Goal: Information Seeking & Learning: Learn about a topic

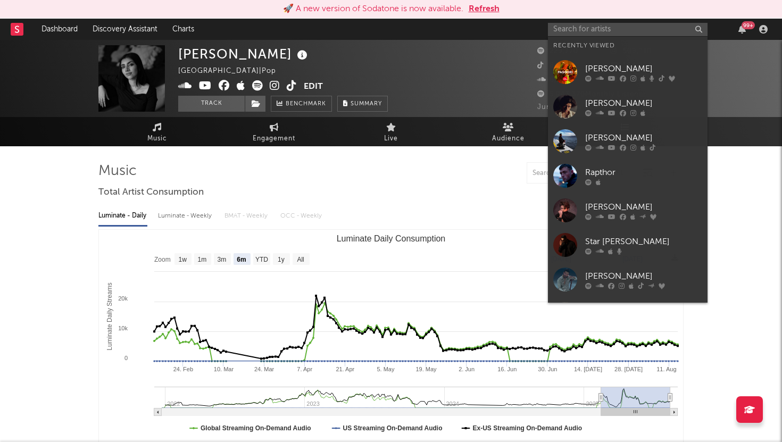
select select "6m"
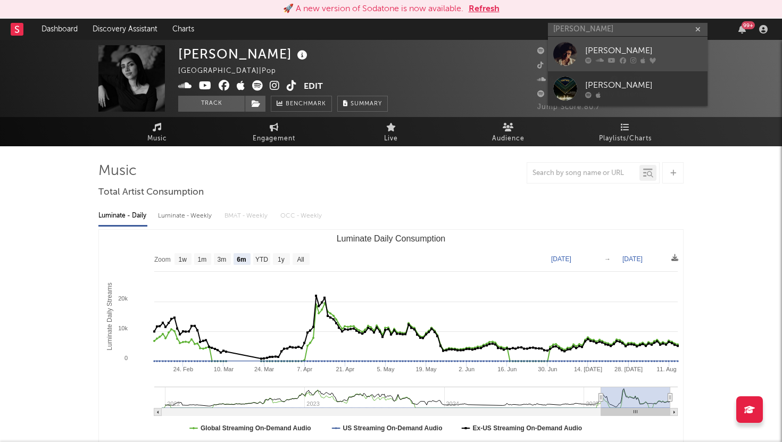
type input "omar mukhtar"
click at [593, 57] on div at bounding box center [643, 60] width 117 height 6
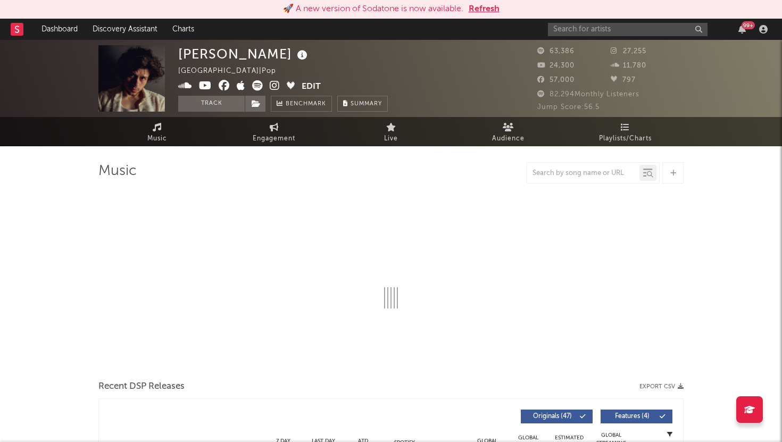
select select "6m"
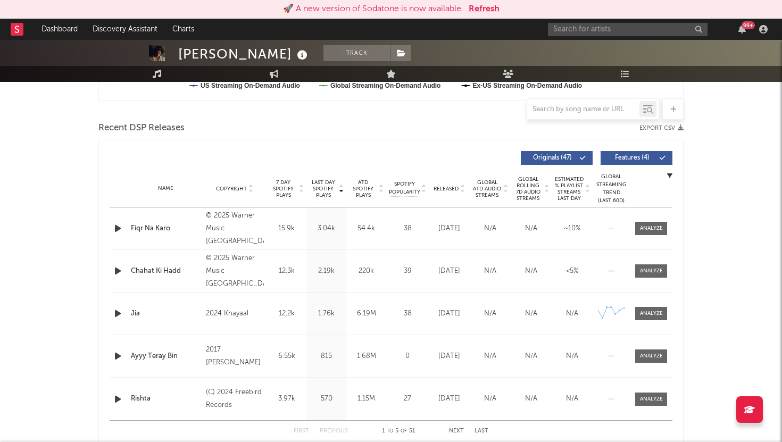
scroll to position [353, 0]
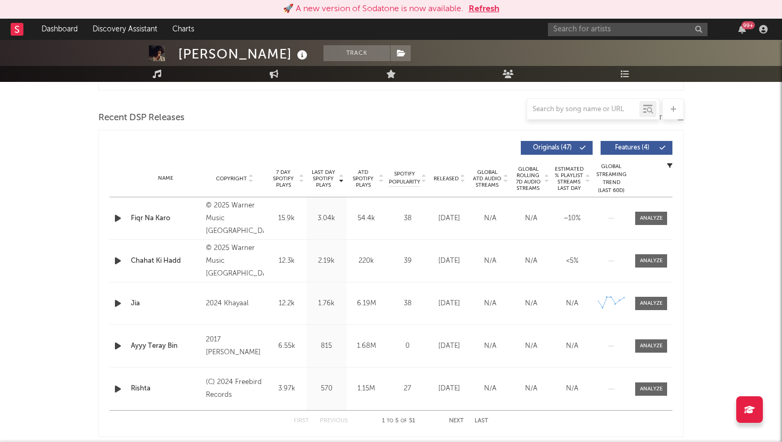
click at [154, 217] on div "Fiqr Na Karo" at bounding box center [166, 218] width 70 height 11
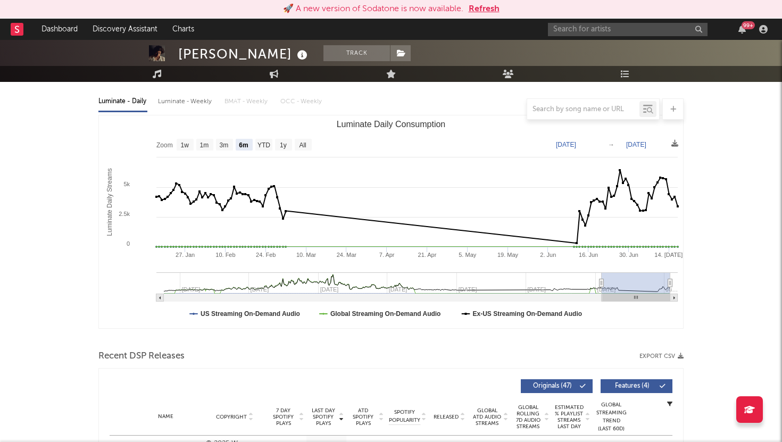
scroll to position [0, 0]
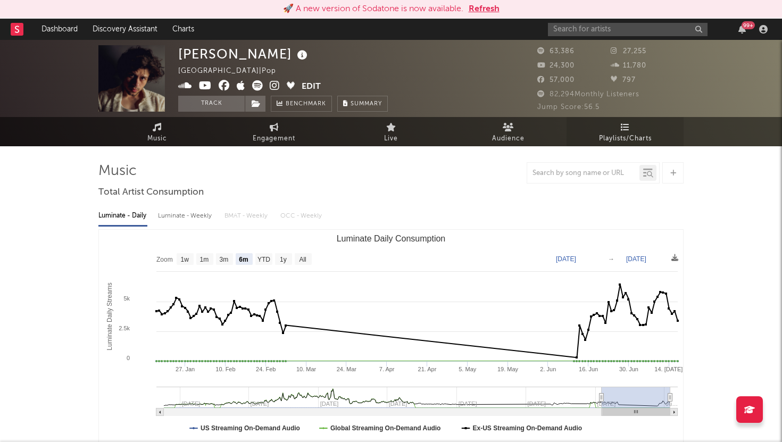
click at [626, 124] on icon at bounding box center [625, 127] width 9 height 9
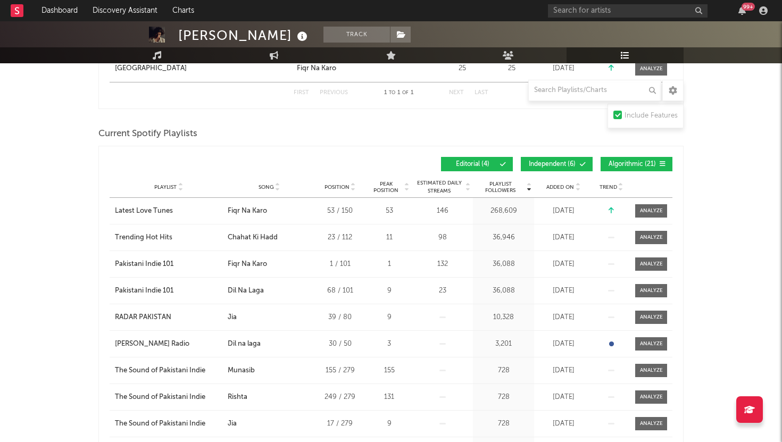
scroll to position [239, 0]
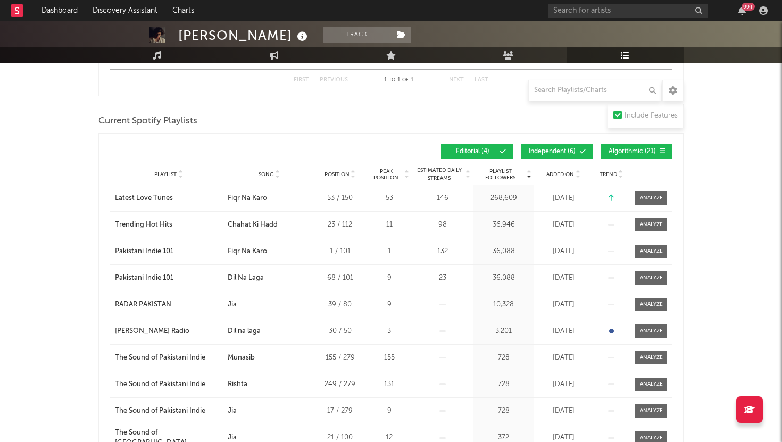
click at [609, 194] on icon at bounding box center [610, 197] width 5 height 7
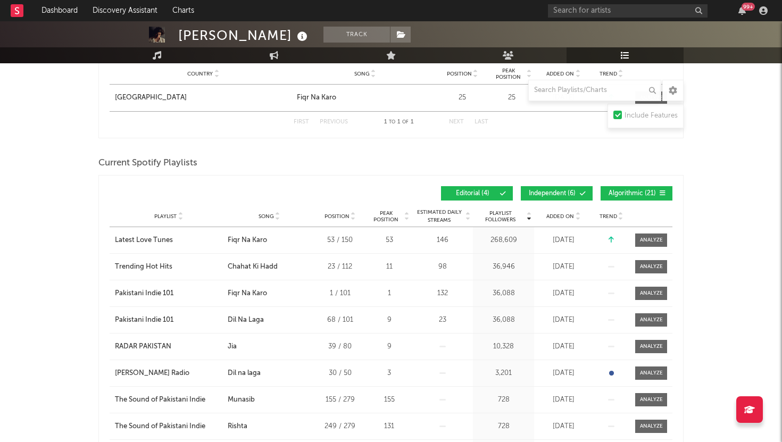
scroll to position [182, 0]
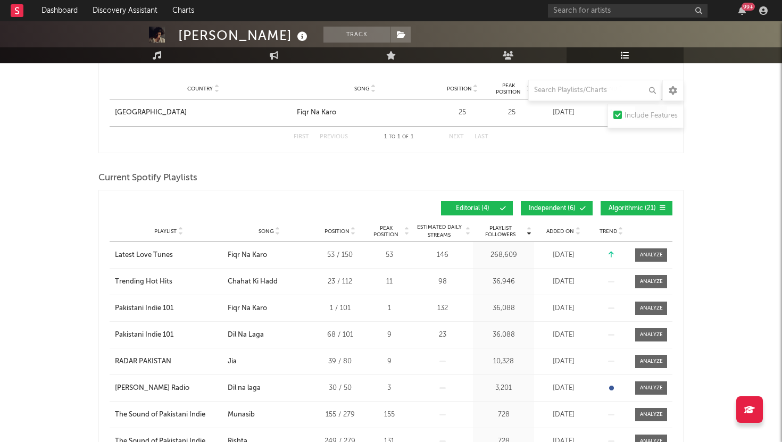
click at [475, 212] on button "Editorial ( 4 )" at bounding box center [477, 208] width 72 height 14
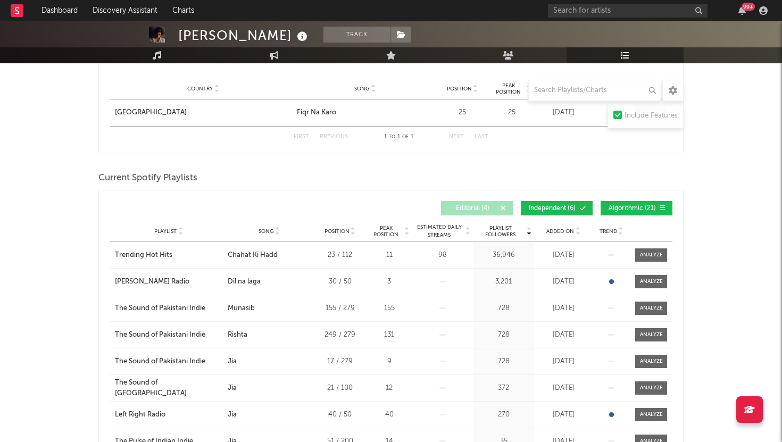
click at [475, 212] on button "Editorial ( 4 )" at bounding box center [477, 208] width 72 height 14
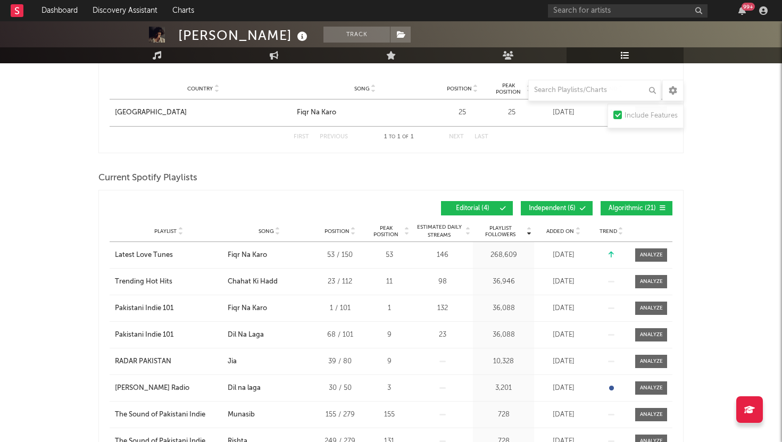
click at [475, 212] on button "Editorial ( 4 )" at bounding box center [477, 208] width 72 height 14
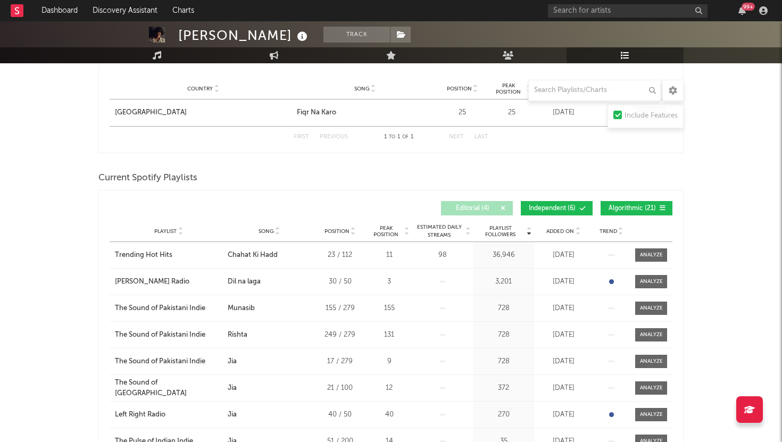
click at [475, 212] on button "Editorial ( 4 )" at bounding box center [477, 208] width 72 height 14
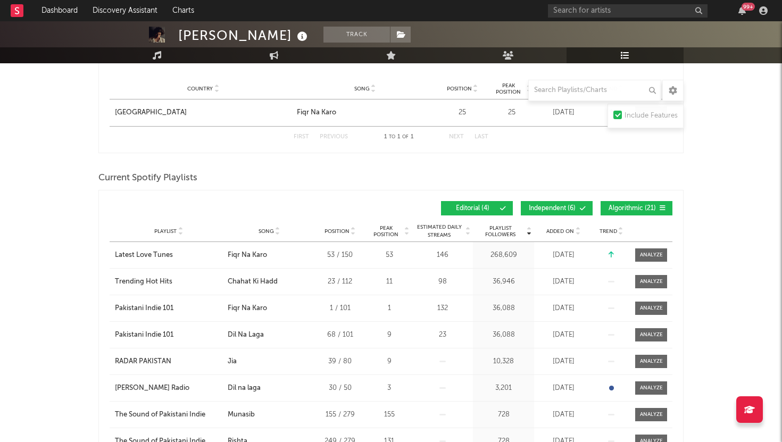
click at [558, 208] on span "Independent ( 6 )" at bounding box center [551, 208] width 49 height 6
click at [632, 212] on button "Algorithmic ( 21 )" at bounding box center [636, 208] width 72 height 14
